Goal: Information Seeking & Learning: Learn about a topic

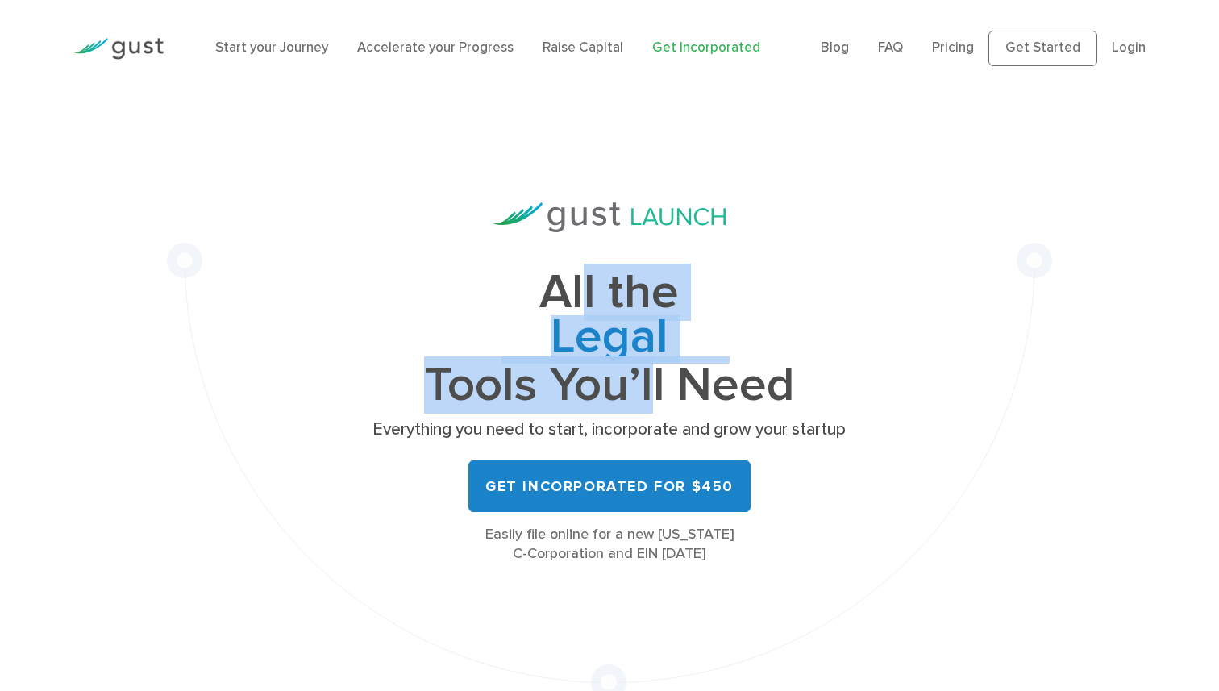
drag, startPoint x: 585, startPoint y: 305, endPoint x: 644, endPoint y: 390, distance: 104.2
click at [644, 390] on h1 "All the Legal Cap Table Fundraising Governance Tools You’ll Need" at bounding box center [610, 339] width 484 height 136
drag, startPoint x: 644, startPoint y: 390, endPoint x: 580, endPoint y: 289, distance: 119.6
click at [580, 289] on h1 "All the Legal Cap Table Fundraising Governance Tools You’ll Need" at bounding box center [610, 339] width 484 height 136
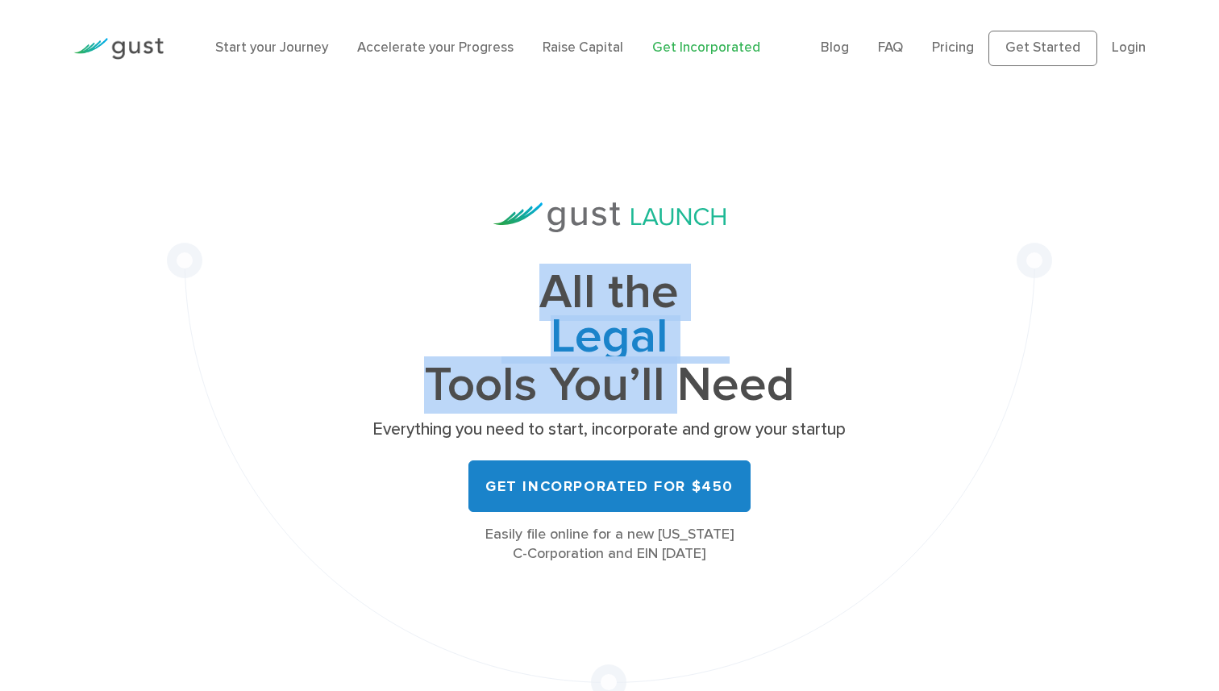
click at [580, 289] on h1 "All the Legal Cap Table Fundraising Governance Tools You’ll Need" at bounding box center [610, 339] width 484 height 136
drag, startPoint x: 580, startPoint y: 289, endPoint x: 634, endPoint y: 387, distance: 111.5
click at [633, 385] on h1 "All the Legal Cap Table Fundraising Governance Tools You’ll Need" at bounding box center [610, 339] width 484 height 136
click at [634, 387] on h1 "All the Legal Cap Table Fundraising Governance Tools You’ll Need" at bounding box center [610, 339] width 484 height 136
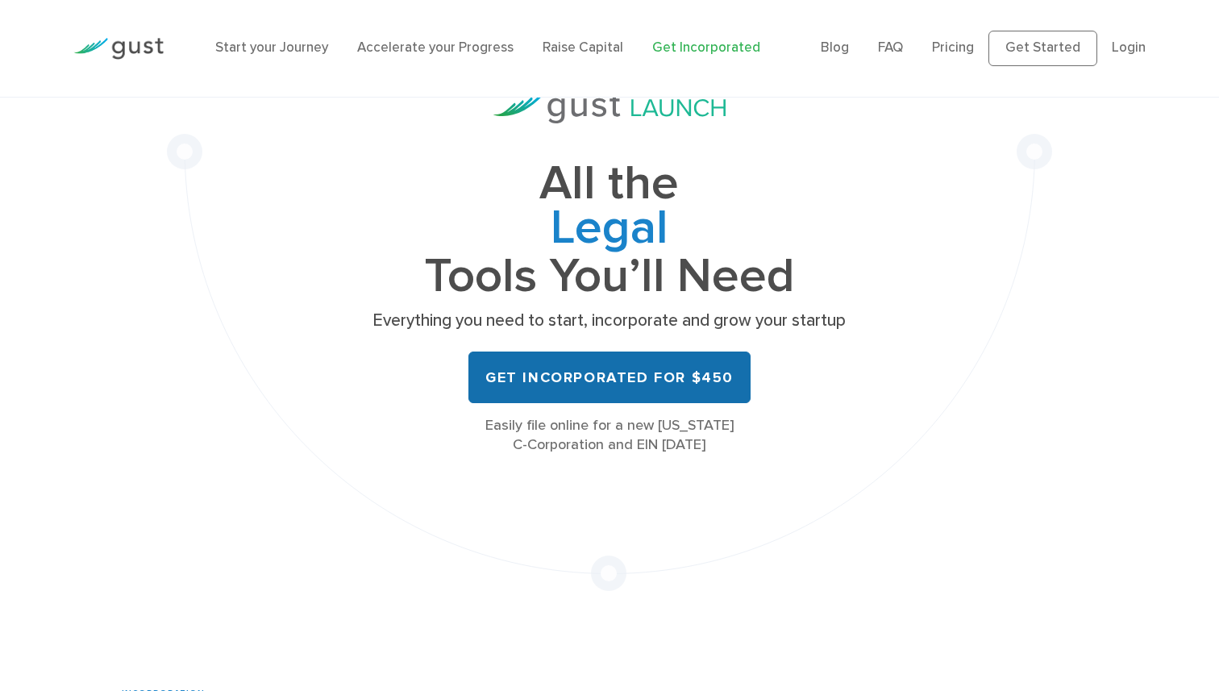
scroll to position [114, 0]
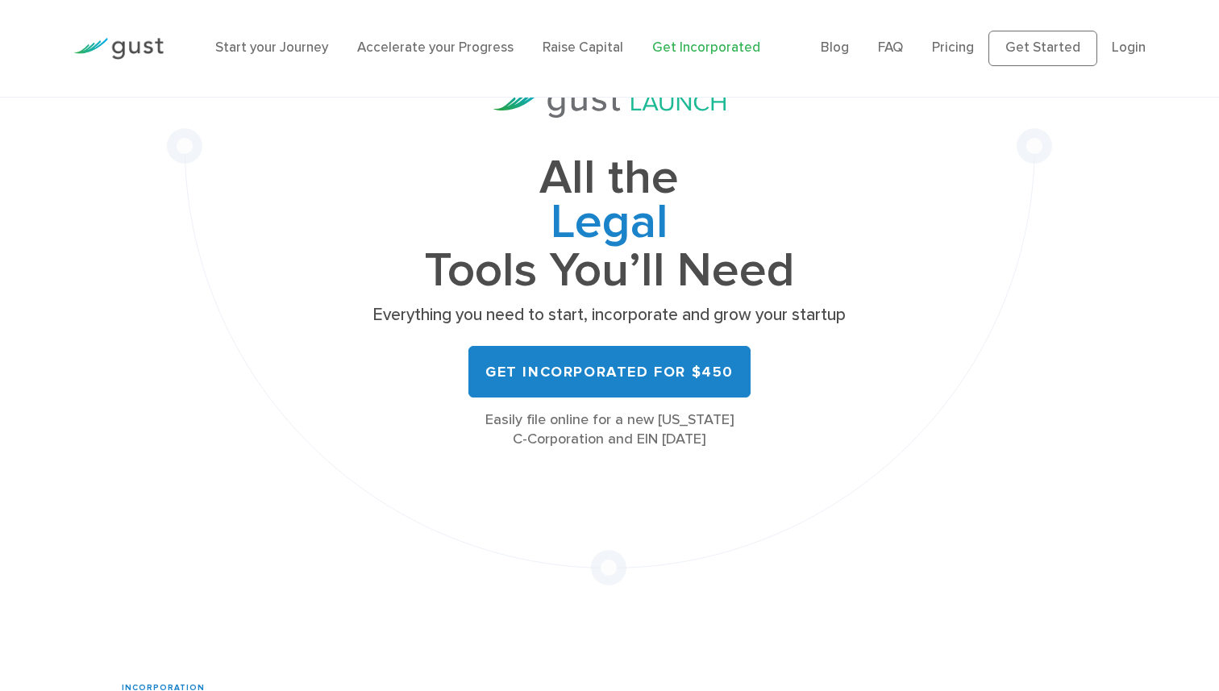
drag, startPoint x: 558, startPoint y: 418, endPoint x: 683, endPoint y: 435, distance: 126.1
click at [683, 435] on div "Easily file online for a new [US_STATE] C-Corporation and EIN [DATE]" at bounding box center [610, 429] width 484 height 39
drag, startPoint x: 683, startPoint y: 435, endPoint x: 538, endPoint y: 427, distance: 145.3
click at [538, 427] on div "Easily file online for a new [US_STATE] C-Corporation and EIN [DATE]" at bounding box center [610, 429] width 484 height 39
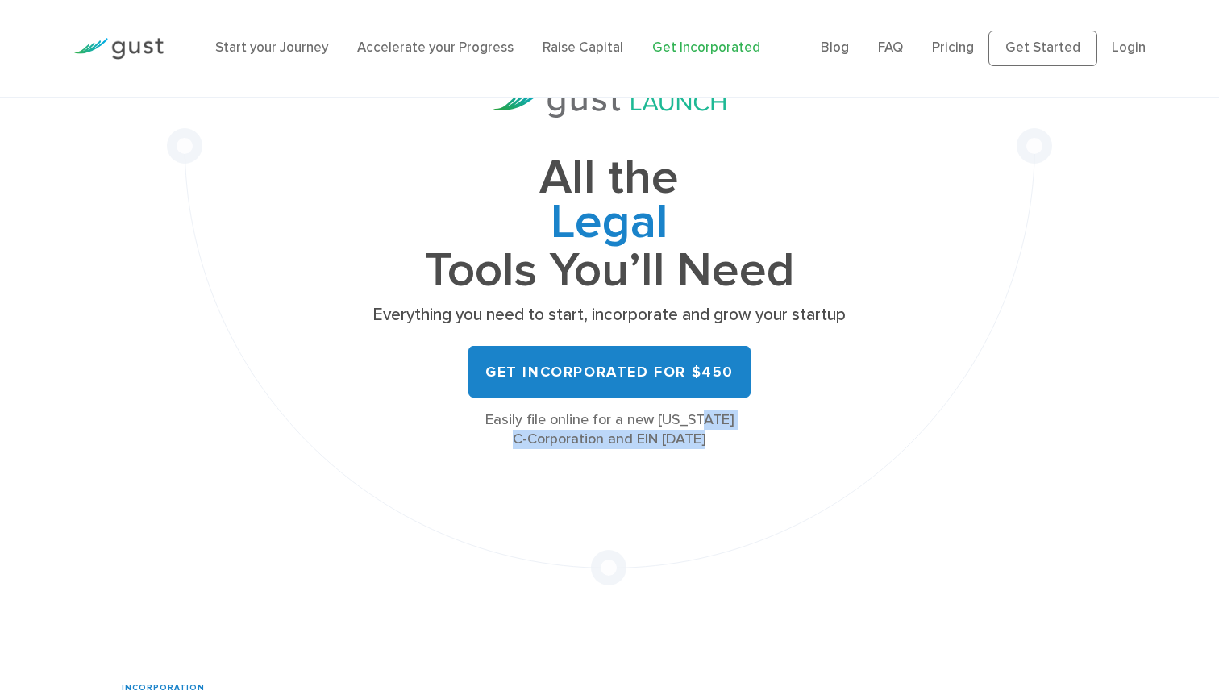
click at [538, 427] on div "Easily file online for a new [US_STATE] C-Corporation and EIN [DATE]" at bounding box center [610, 429] width 484 height 39
drag, startPoint x: 520, startPoint y: 427, endPoint x: 666, endPoint y: 437, distance: 146.2
click at [666, 437] on div "Easily file online for a new [US_STATE] C-Corporation and EIN [DATE]" at bounding box center [610, 429] width 484 height 39
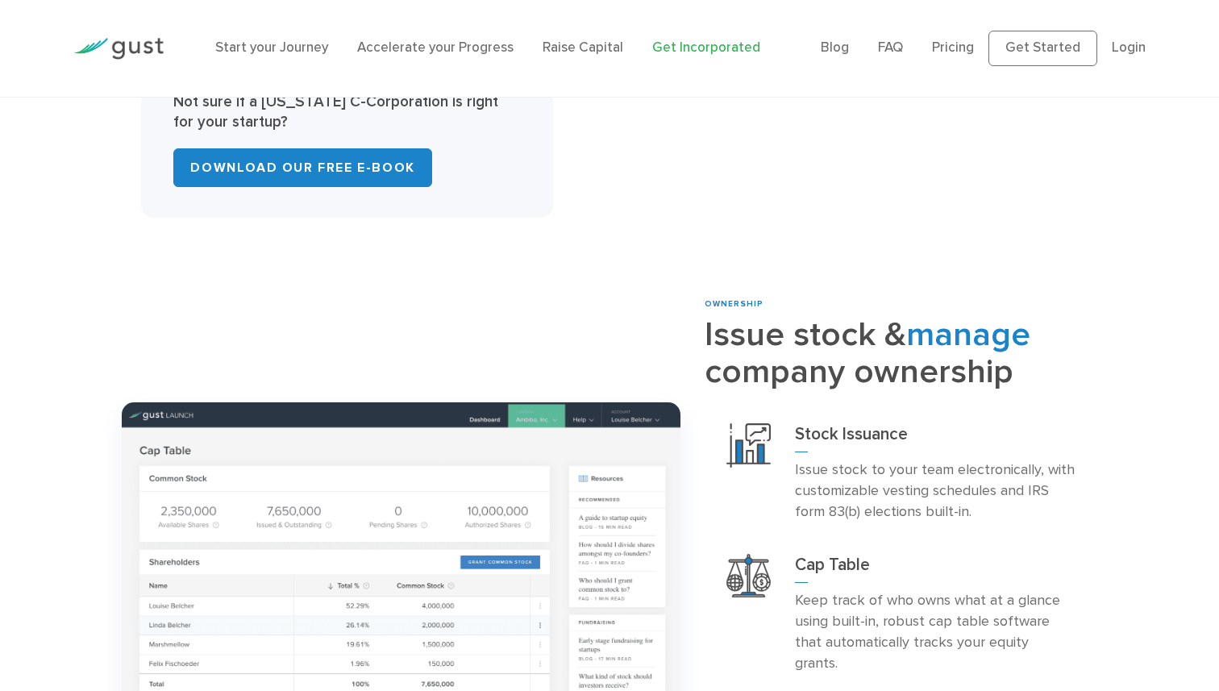
scroll to position [1373, 0]
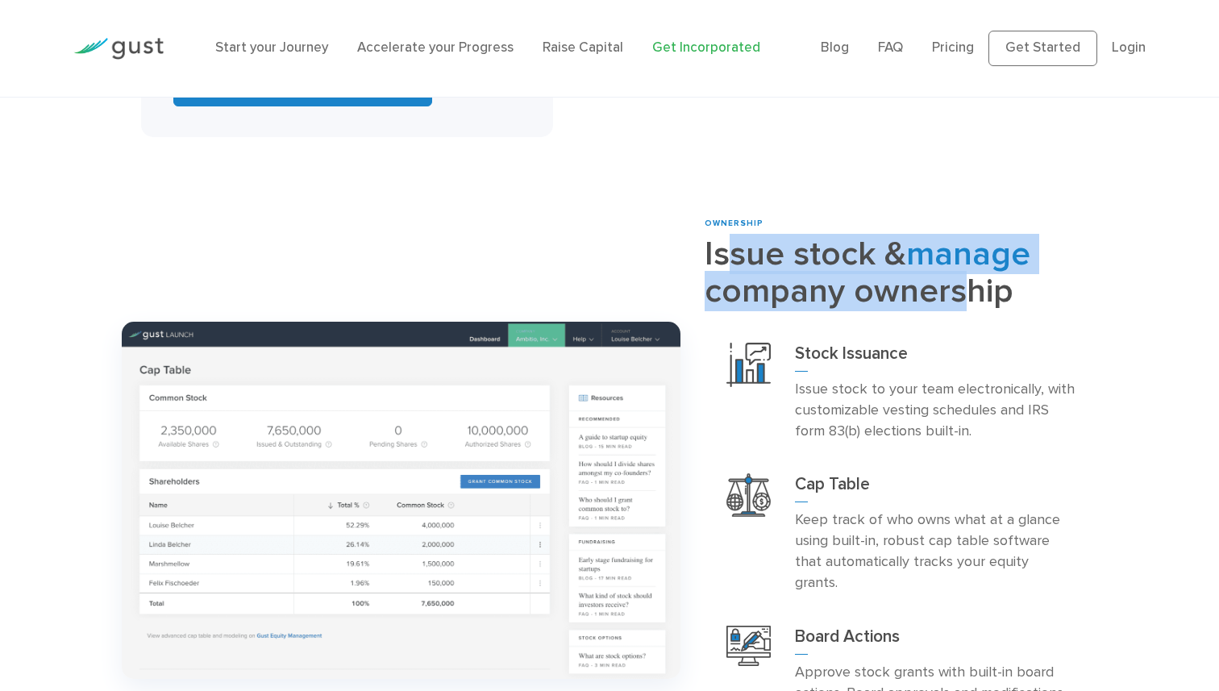
drag, startPoint x: 729, startPoint y: 223, endPoint x: 948, endPoint y: 277, distance: 225.8
click at [948, 277] on h2 "Issue stock & manage company ownership" at bounding box center [901, 273] width 393 height 74
drag, startPoint x: 954, startPoint y: 280, endPoint x: 797, endPoint y: 246, distance: 160.8
click at [797, 246] on h2 "Issue stock & manage company ownership" at bounding box center [901, 273] width 393 height 74
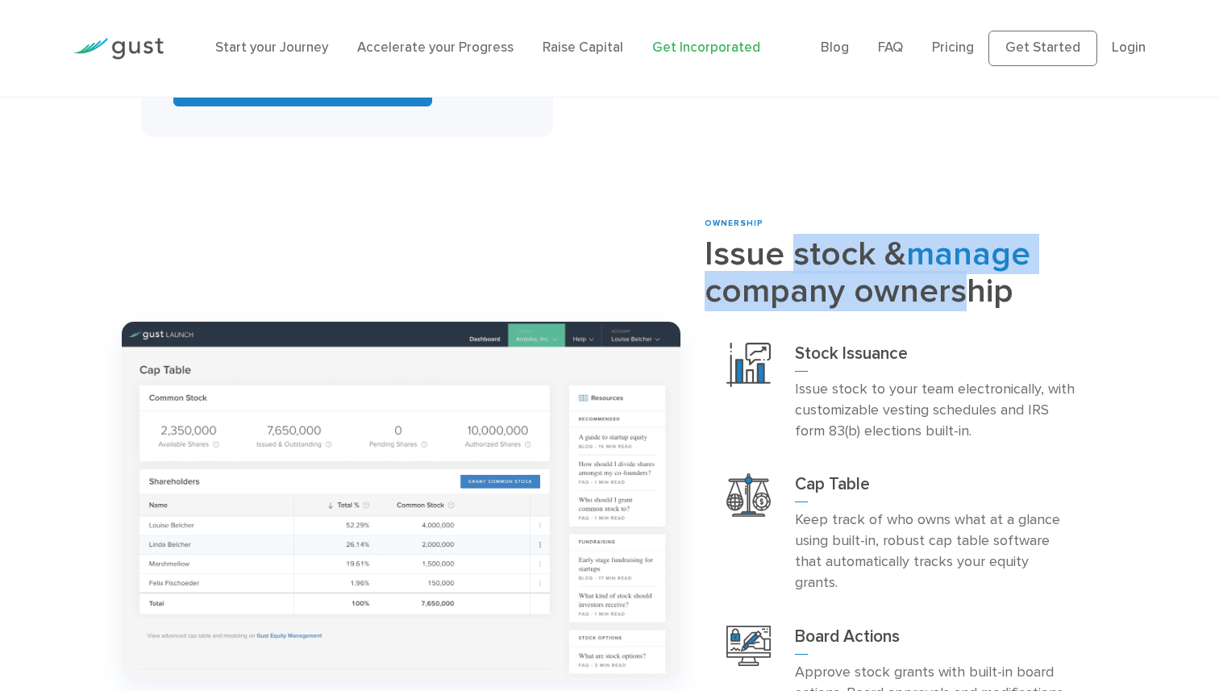
click at [797, 246] on h2 "Issue stock & manage company ownership" at bounding box center [901, 273] width 393 height 74
drag, startPoint x: 797, startPoint y: 246, endPoint x: 826, endPoint y: 287, distance: 50.3
click at [826, 287] on h2 "Issue stock & manage company ownership" at bounding box center [901, 273] width 393 height 74
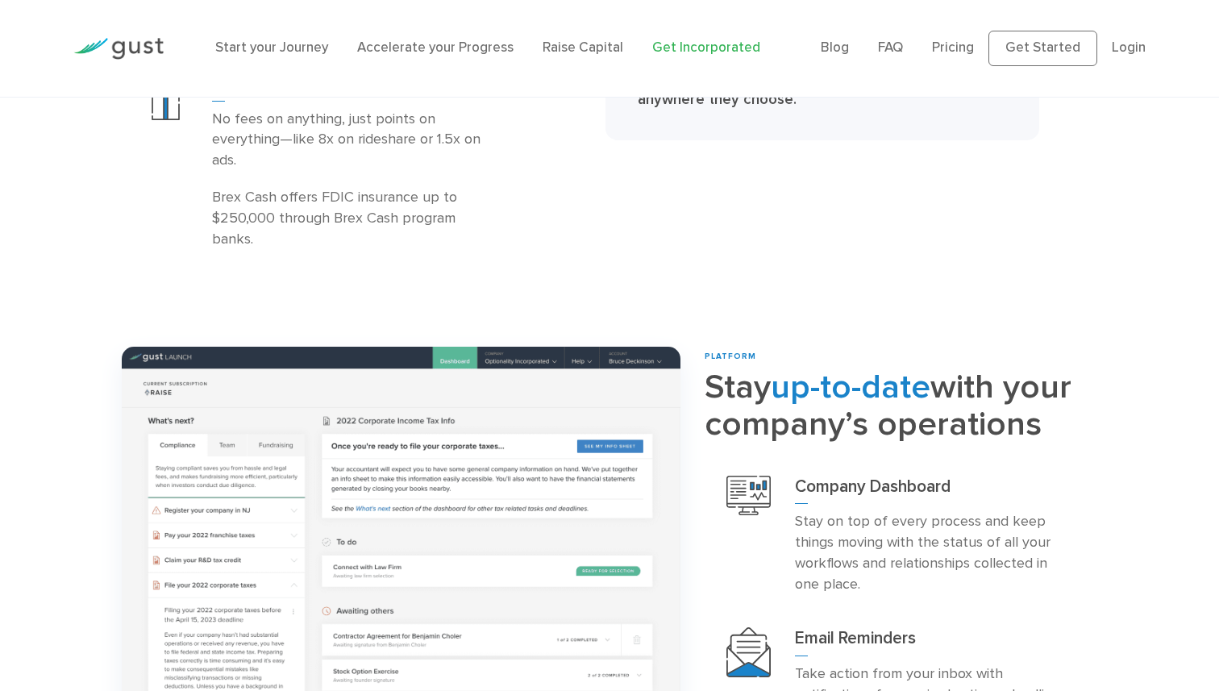
scroll to position [2727, 0]
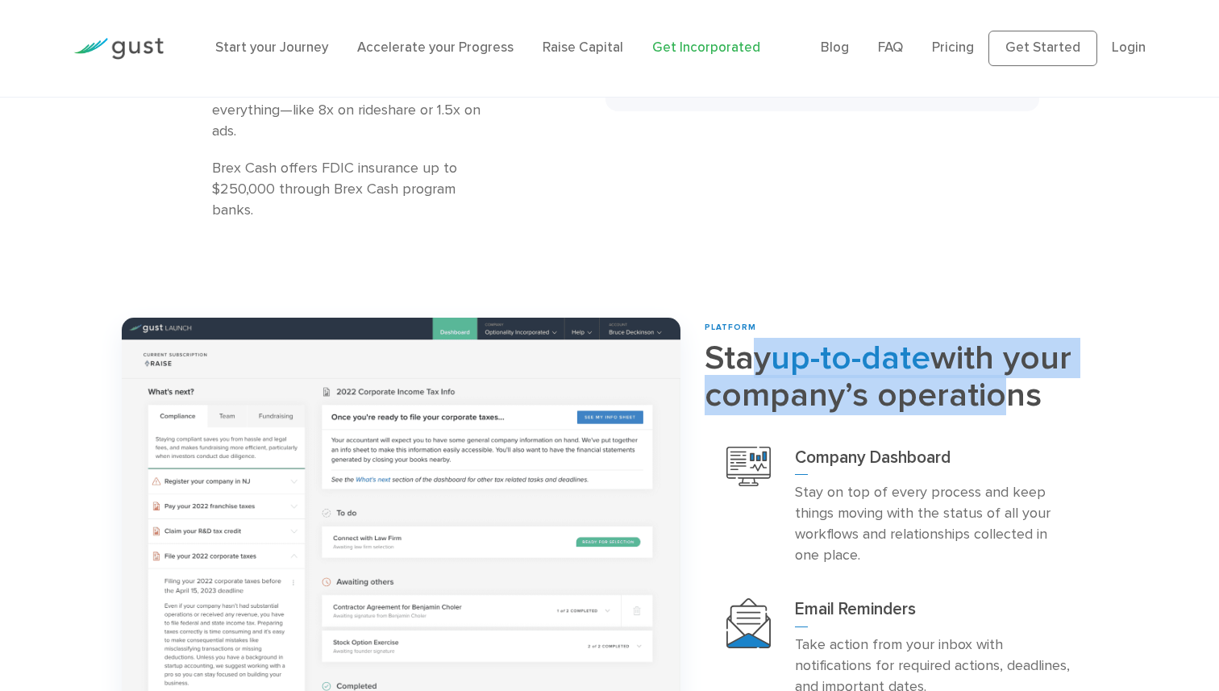
drag, startPoint x: 749, startPoint y: 303, endPoint x: 984, endPoint y: 360, distance: 241.5
click at [984, 360] on h2 "Stay up-to-date with your company’s operations" at bounding box center [901, 377] width 393 height 74
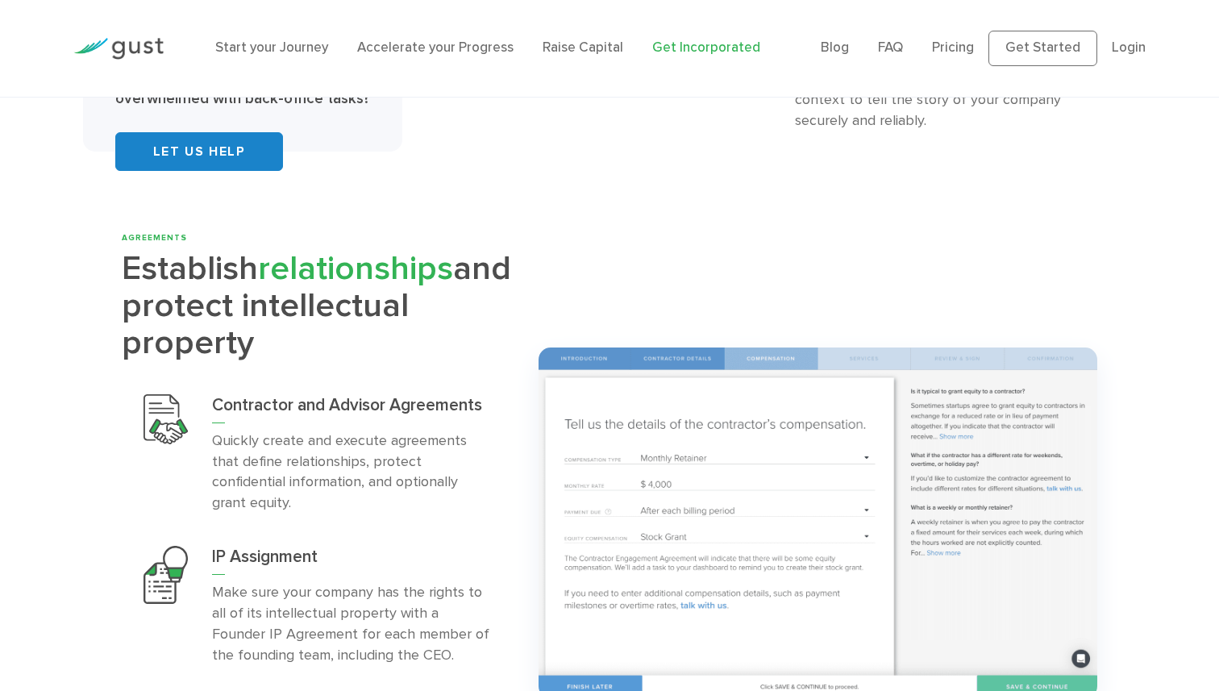
scroll to position [3411, 0]
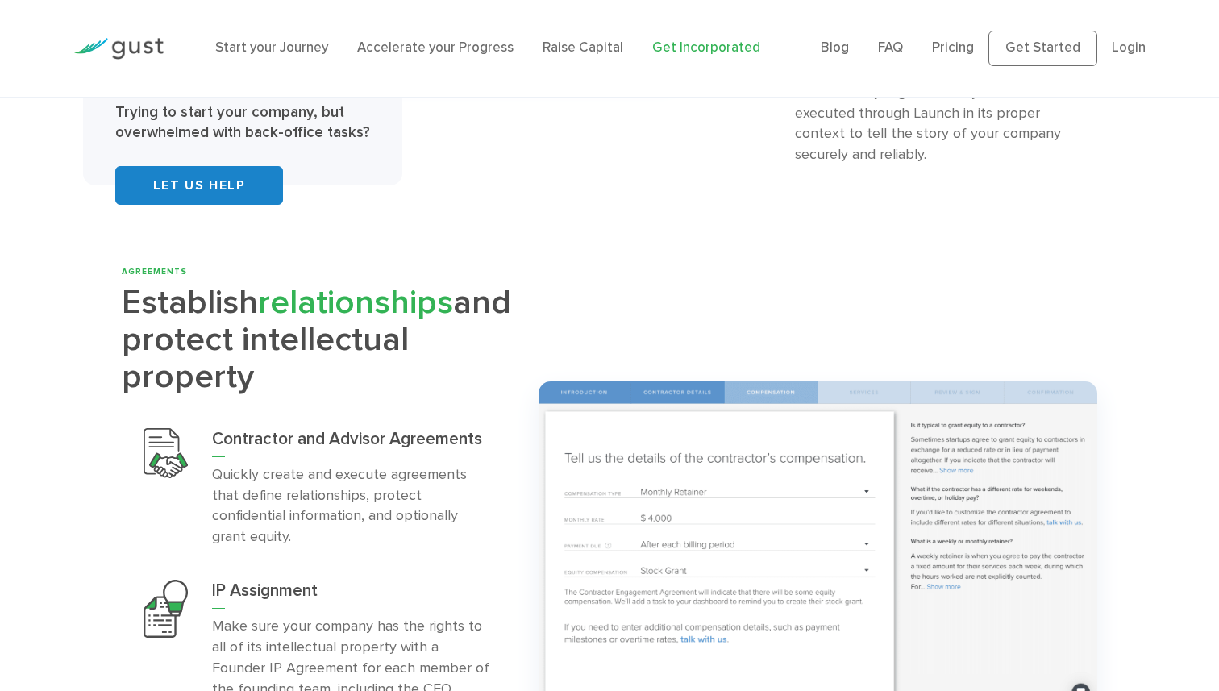
drag, startPoint x: 622, startPoint y: 327, endPoint x: 901, endPoint y: 6, distance: 425.8
